Goal: Information Seeking & Learning: Learn about a topic

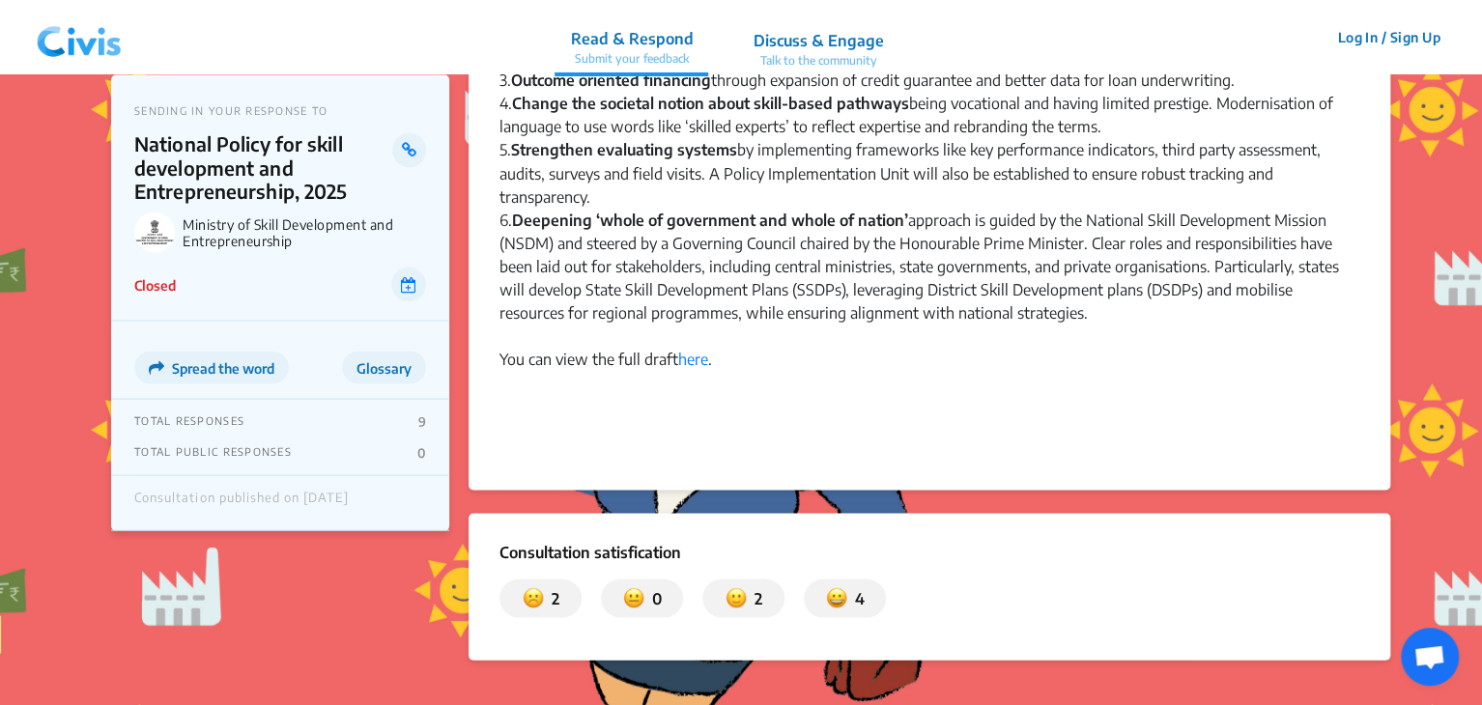
scroll to position [1711, 0]
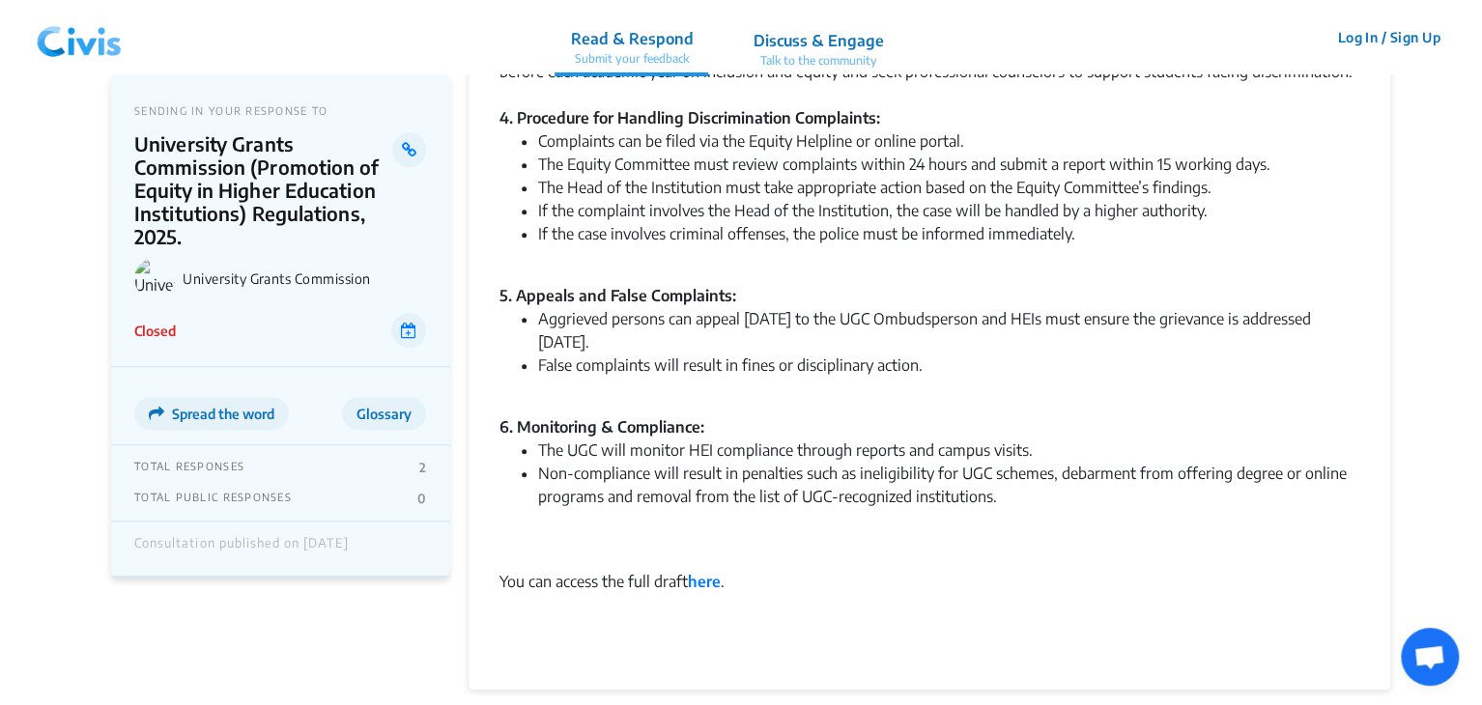
scroll to position [581, 0]
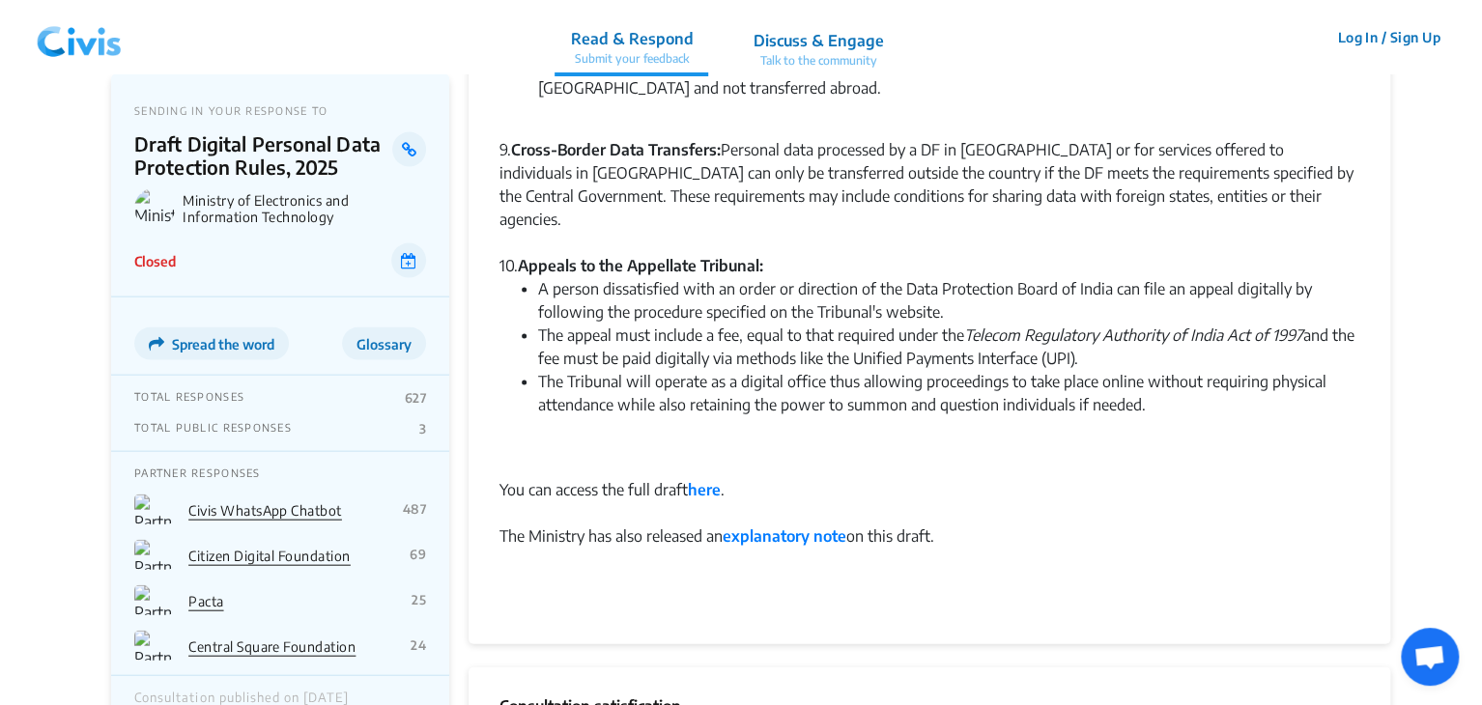
scroll to position [2303, 0]
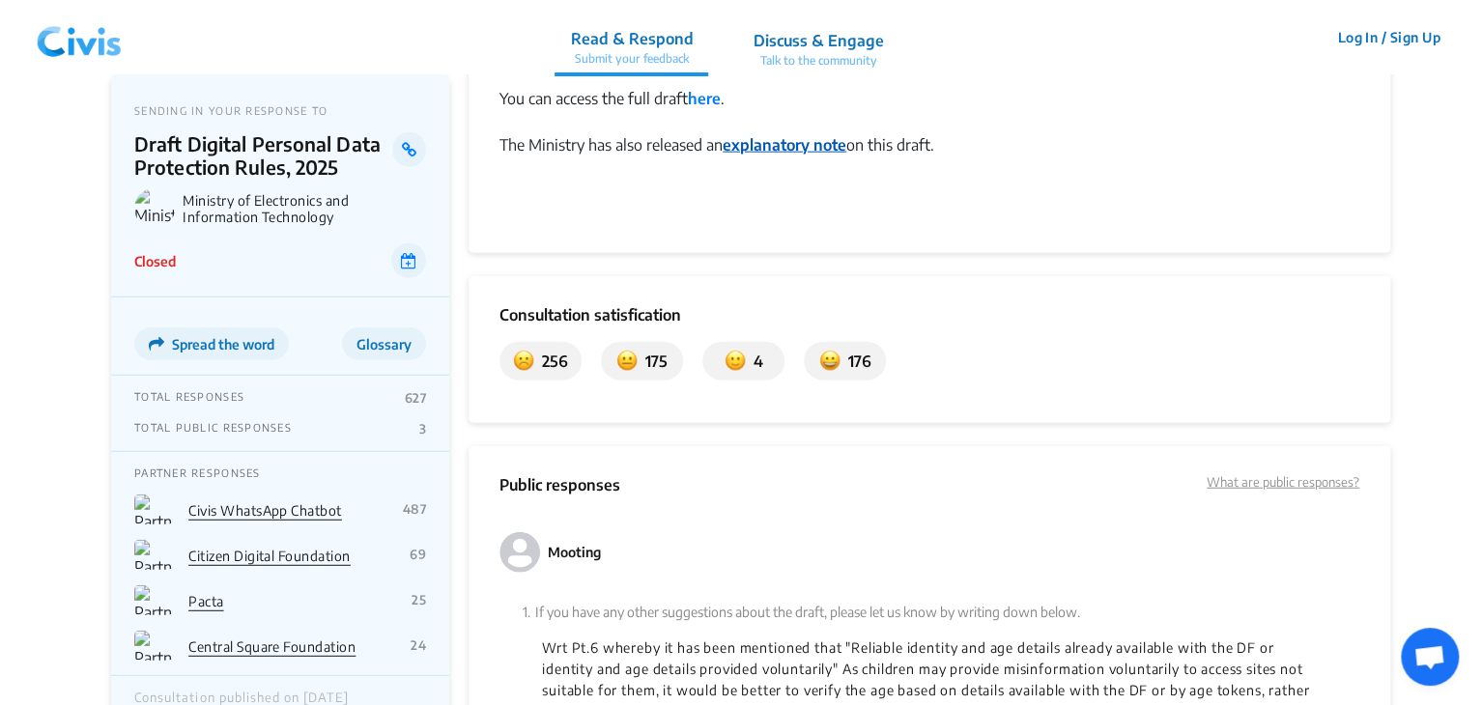
click at [761, 135] on strong "explanatory note" at bounding box center [784, 144] width 124 height 19
